Goal: Complete application form

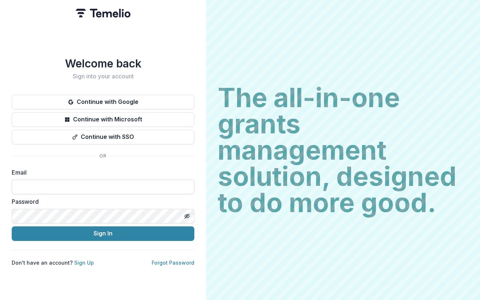
click at [83, 180] on input at bounding box center [103, 187] width 183 height 15
type input "**********"
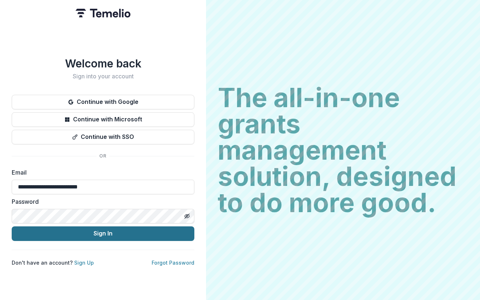
click at [87, 231] on button "Sign In" at bounding box center [103, 234] width 183 height 15
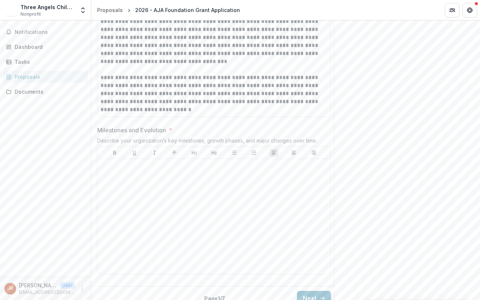
scroll to position [689, 0]
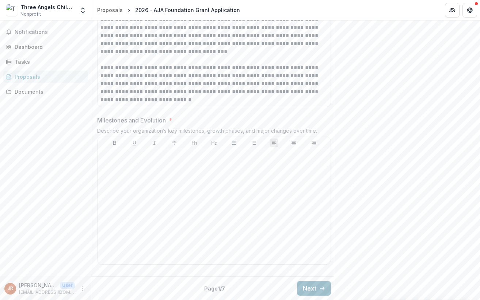
click at [302, 282] on button "Next" at bounding box center [314, 288] width 34 height 15
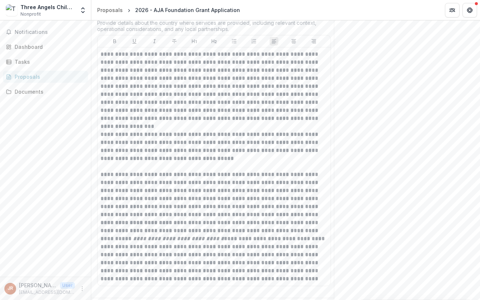
scroll to position [827, 0]
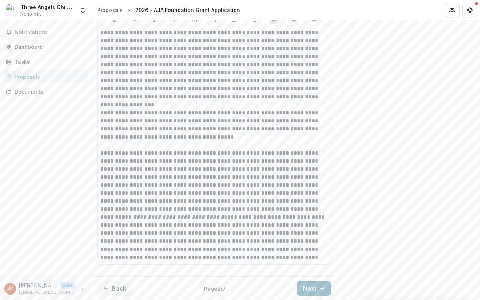
click at [305, 281] on button "Next" at bounding box center [314, 288] width 34 height 15
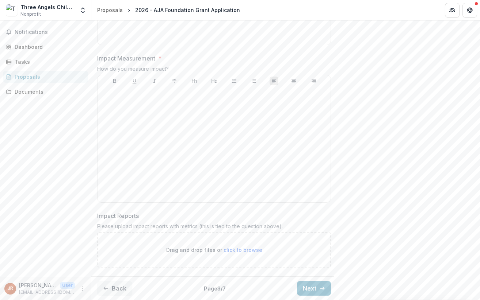
scroll to position [580, 0]
click at [301, 281] on button "Next" at bounding box center [314, 288] width 34 height 15
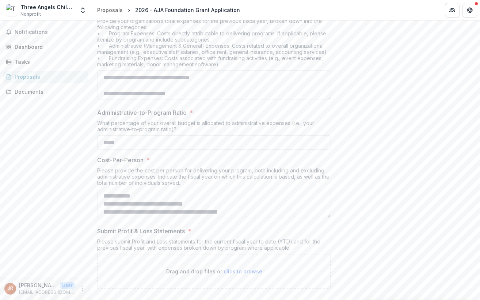
scroll to position [314, 0]
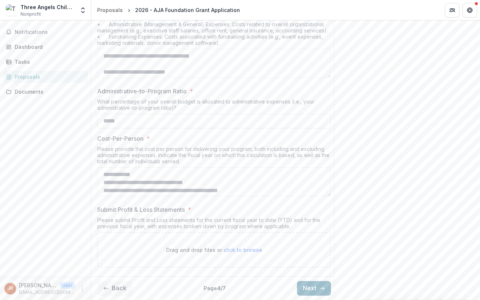
click at [306, 281] on button "Next" at bounding box center [314, 288] width 34 height 15
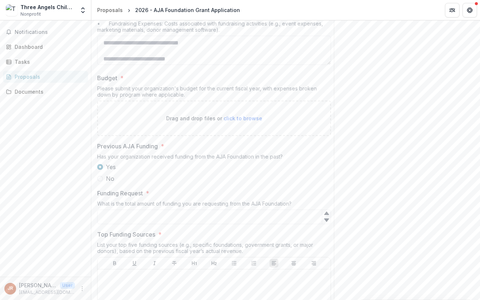
scroll to position [374, 0]
